Goal: Task Accomplishment & Management: Use online tool/utility

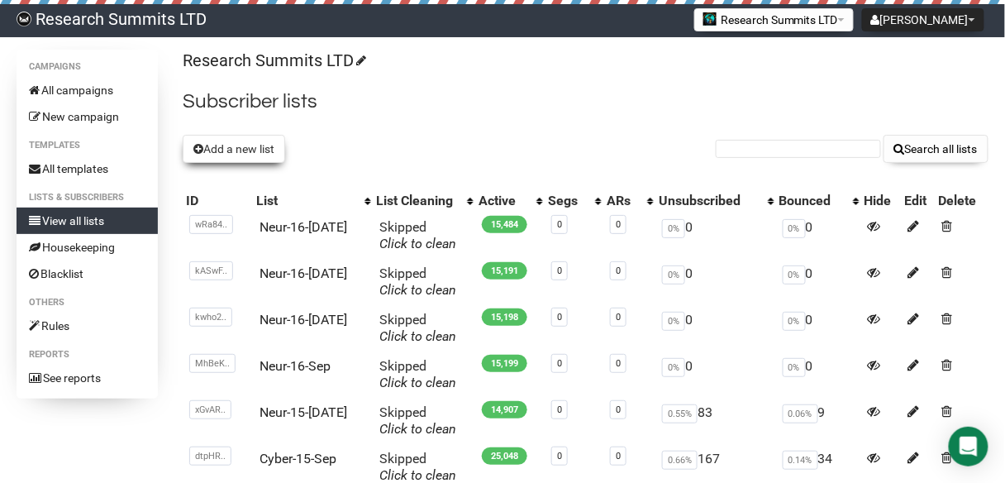
click at [251, 149] on button "Add a new list" at bounding box center [234, 149] width 102 height 28
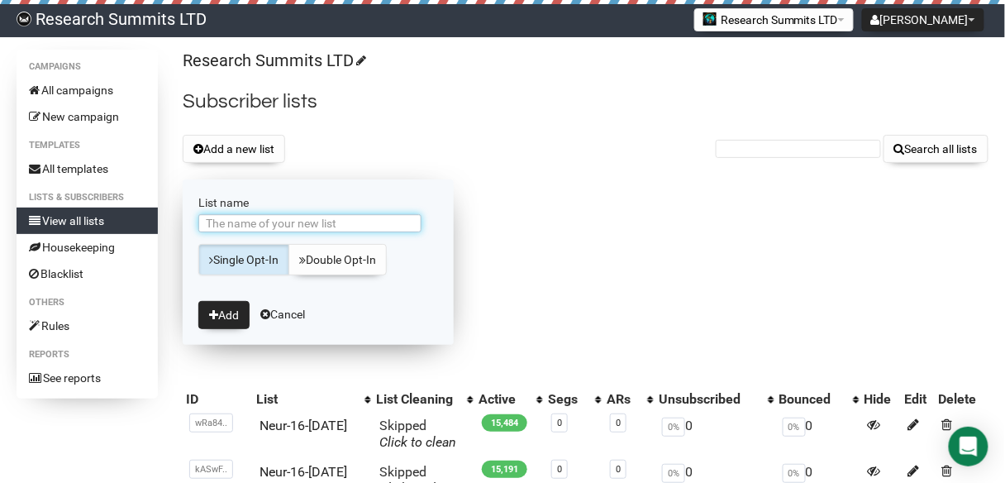
click at [322, 222] on input "List name" at bounding box center [309, 223] width 223 height 18
click at [244, 217] on input "AIin-10-Sep" at bounding box center [309, 223] width 223 height 18
click at [241, 222] on input "AIin-10-Sep" at bounding box center [309, 223] width 223 height 18
click at [273, 227] on input "AIin-16-Sep" at bounding box center [309, 223] width 223 height 18
type input "AIin-16-[DATE]"
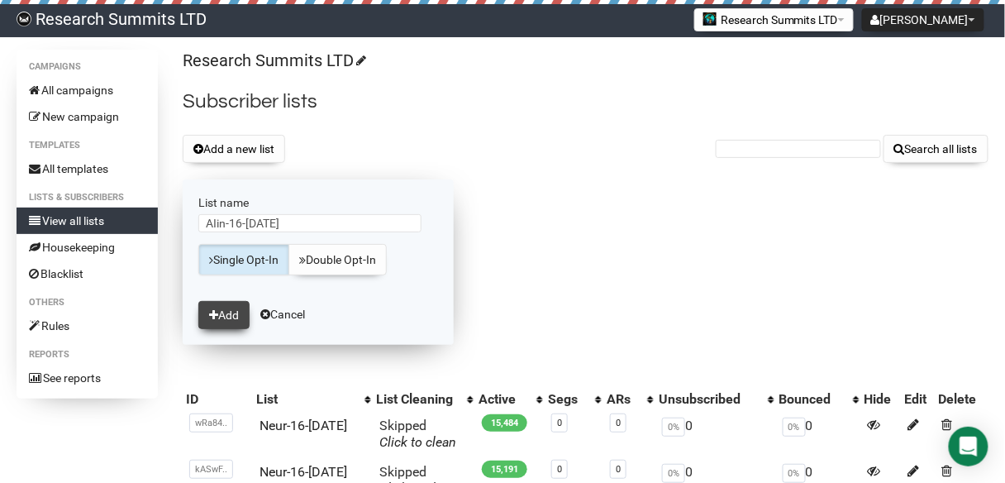
click at [229, 310] on button "Add" at bounding box center [223, 315] width 51 height 28
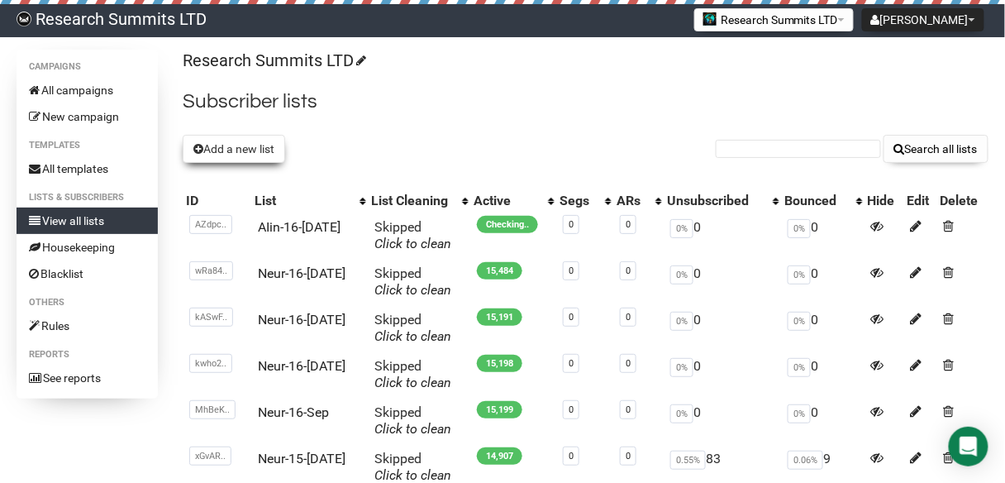
click at [264, 145] on button "Add a new list" at bounding box center [234, 149] width 102 height 28
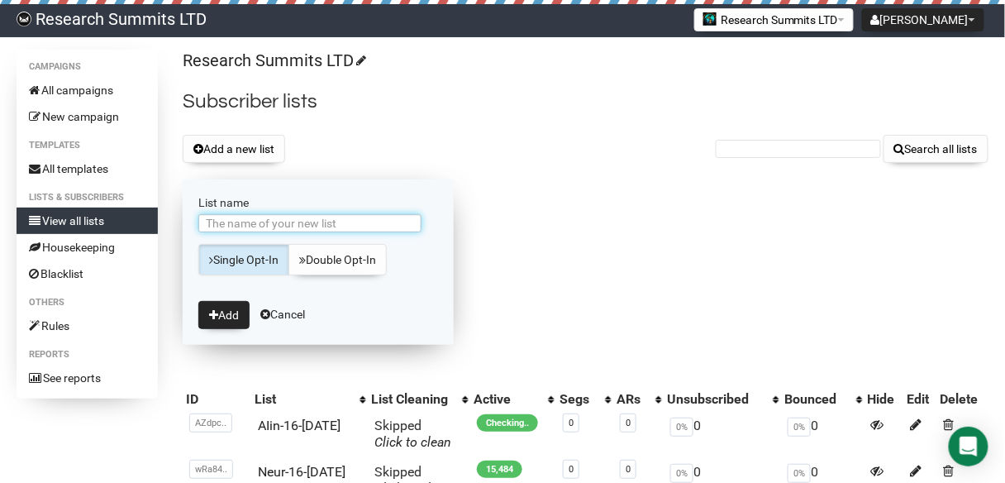
click at [298, 223] on input "List name" at bounding box center [309, 223] width 223 height 18
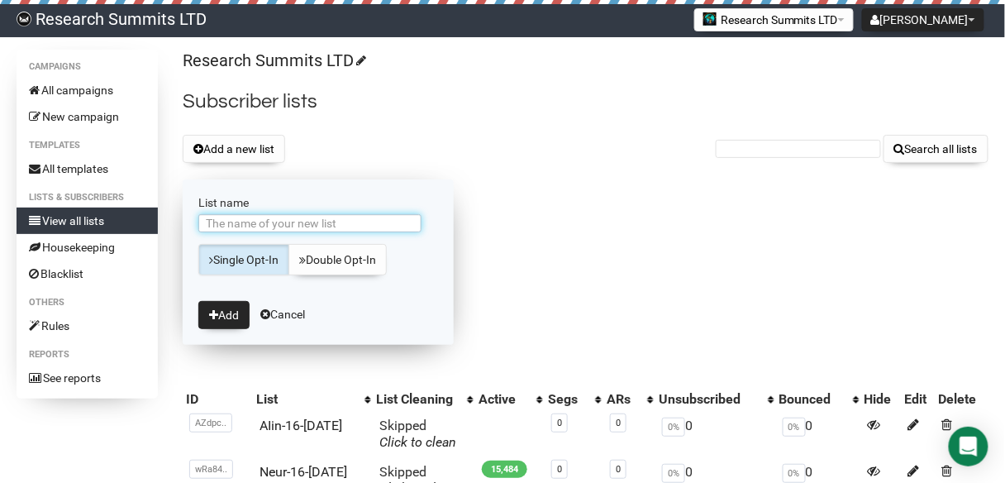
type input "A"
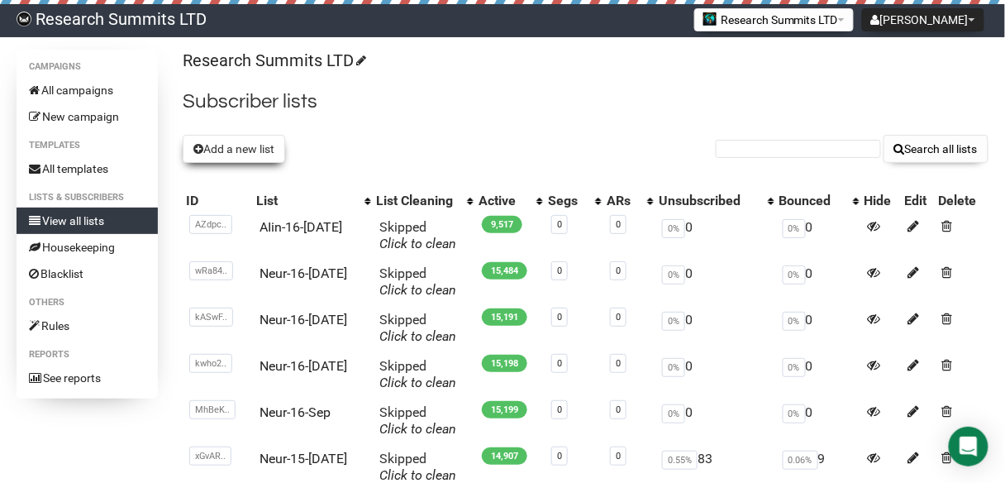
click at [269, 152] on button "Add a new list" at bounding box center [234, 149] width 102 height 28
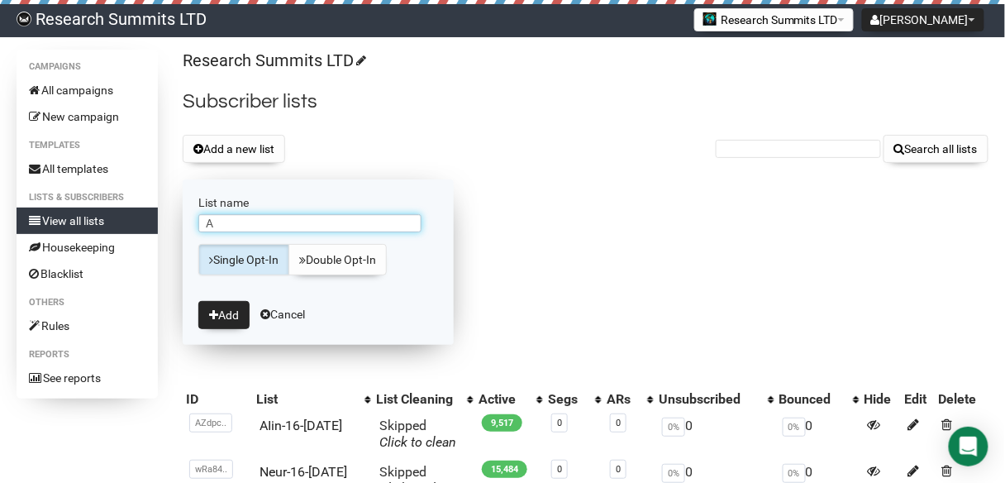
click at [270, 224] on input "A" at bounding box center [309, 223] width 223 height 18
type input "AM-16-Sep1"
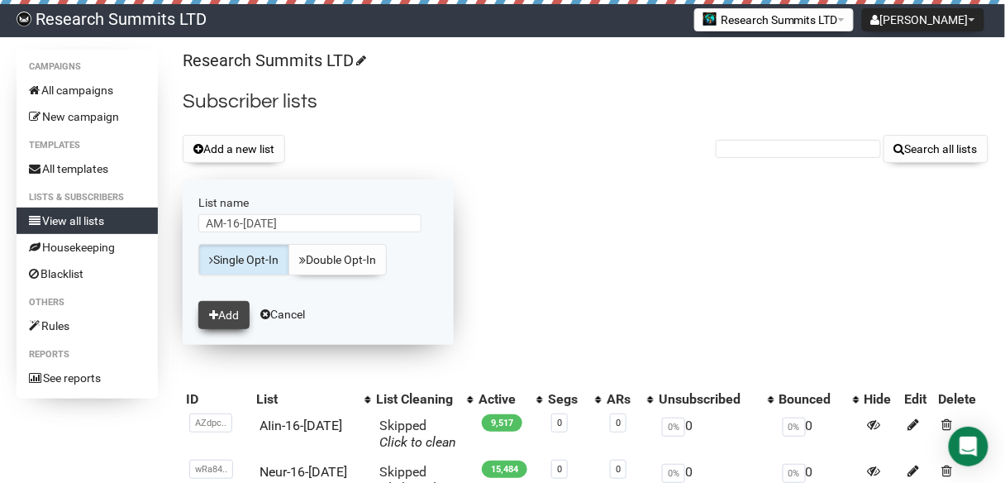
click at [233, 317] on button "Add" at bounding box center [223, 315] width 51 height 28
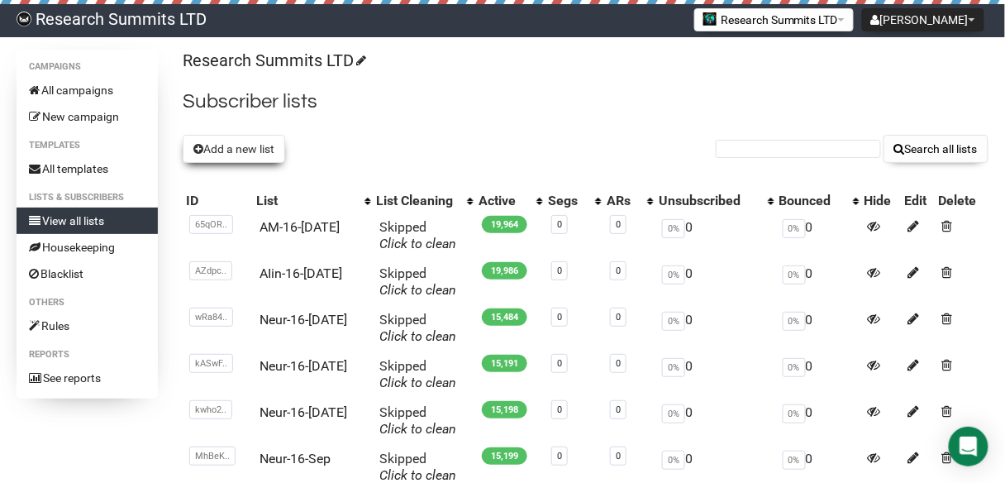
click at [265, 146] on button "Add a new list" at bounding box center [234, 149] width 102 height 28
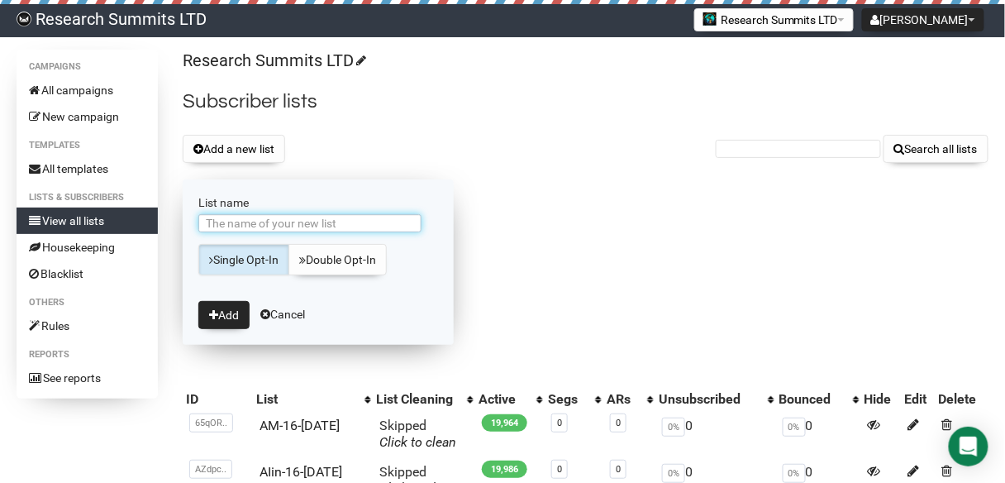
click at [303, 222] on input "List name" at bounding box center [309, 223] width 223 height 18
type input "AM-16-[DATE]"
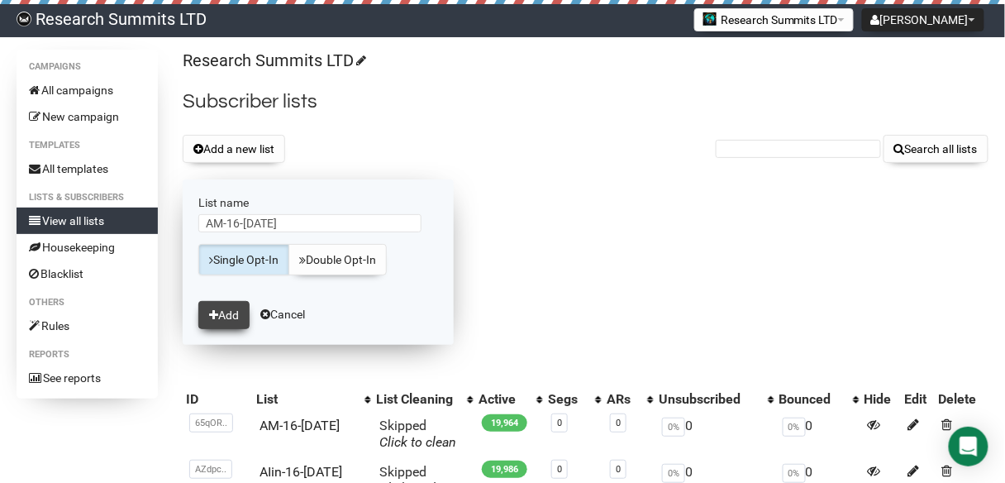
click at [233, 317] on button "Add" at bounding box center [223, 315] width 51 height 28
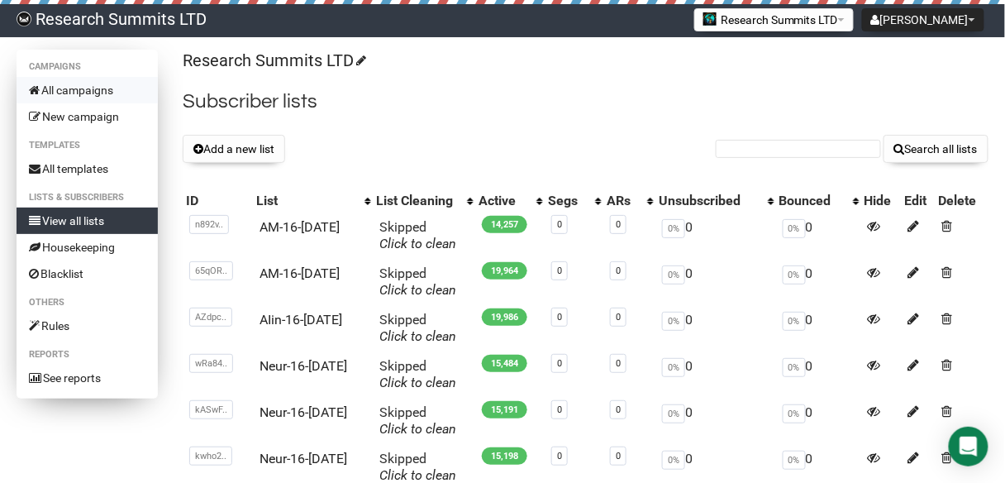
click at [102, 90] on link "All campaigns" at bounding box center [87, 90] width 141 height 26
